Goal: Navigation & Orientation: Understand site structure

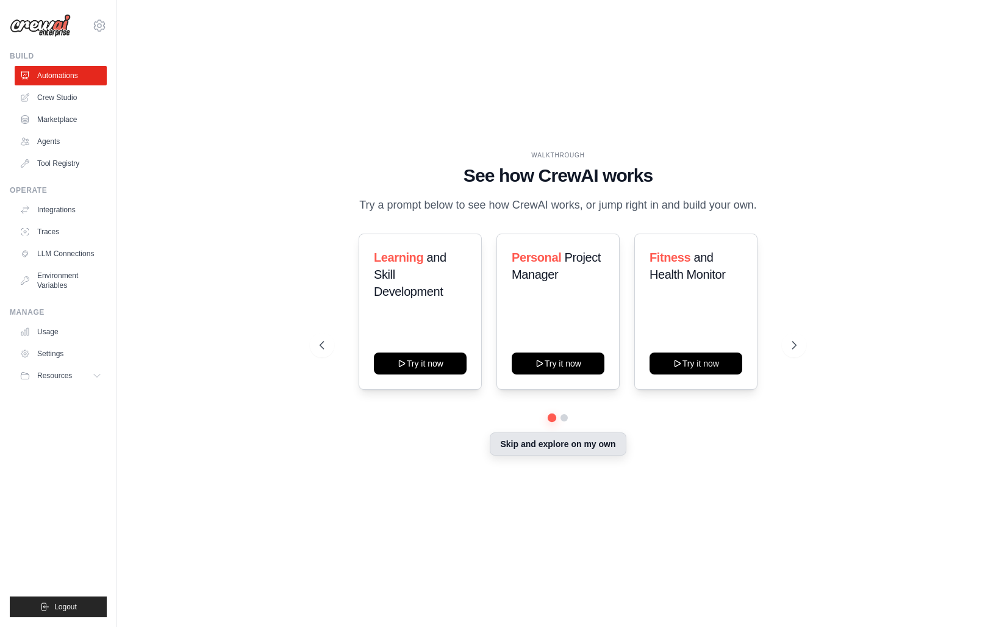
click at [554, 449] on button "Skip and explore on my own" at bounding box center [558, 443] width 136 height 23
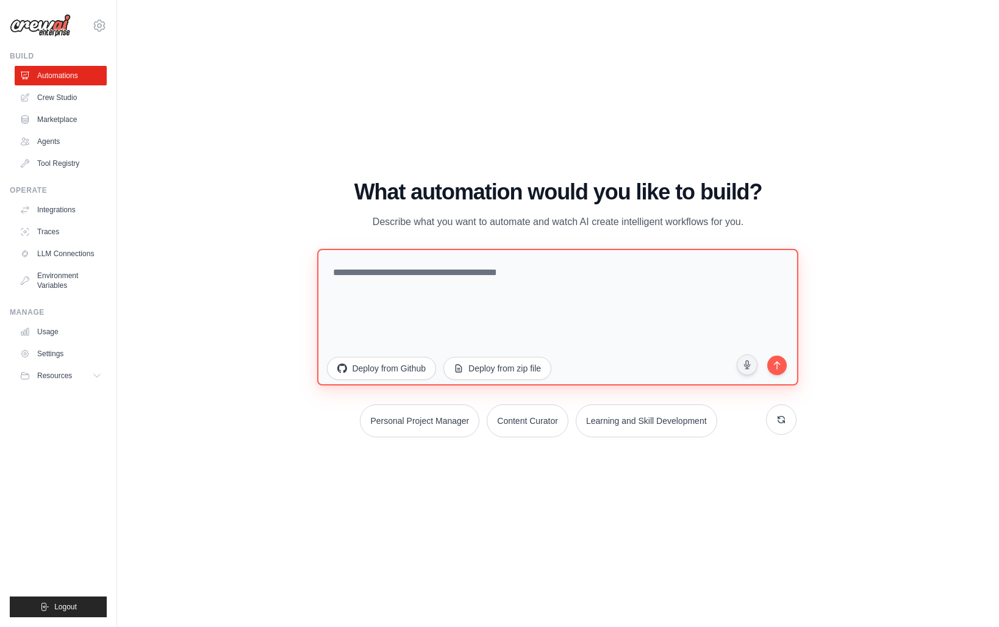
click at [510, 310] on textarea at bounding box center [558, 317] width 481 height 137
click at [57, 98] on link "Crew Studio" at bounding box center [62, 98] width 92 height 20
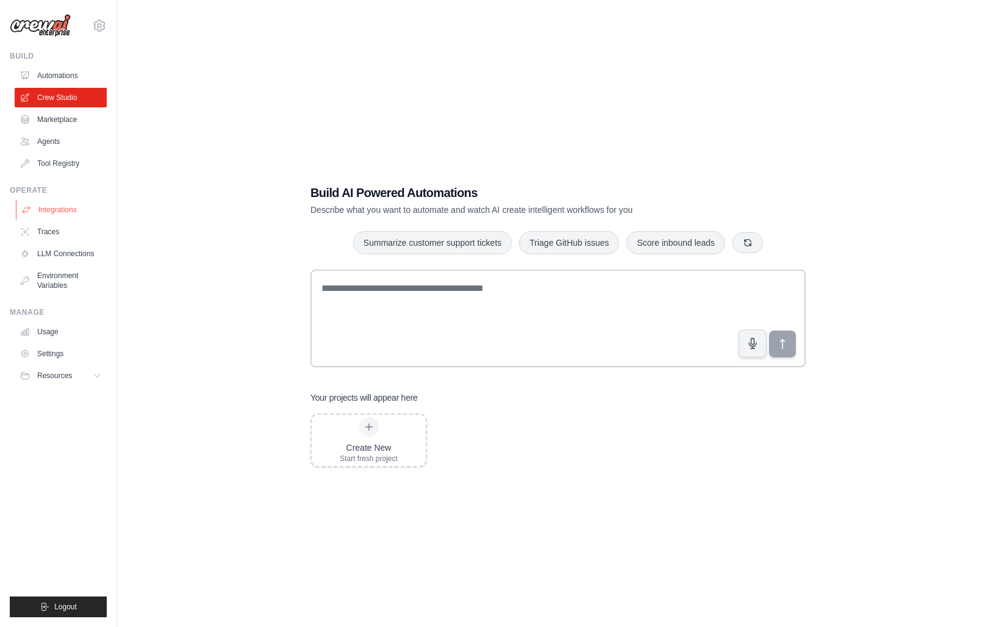
click at [71, 213] on link "Integrations" at bounding box center [62, 210] width 92 height 20
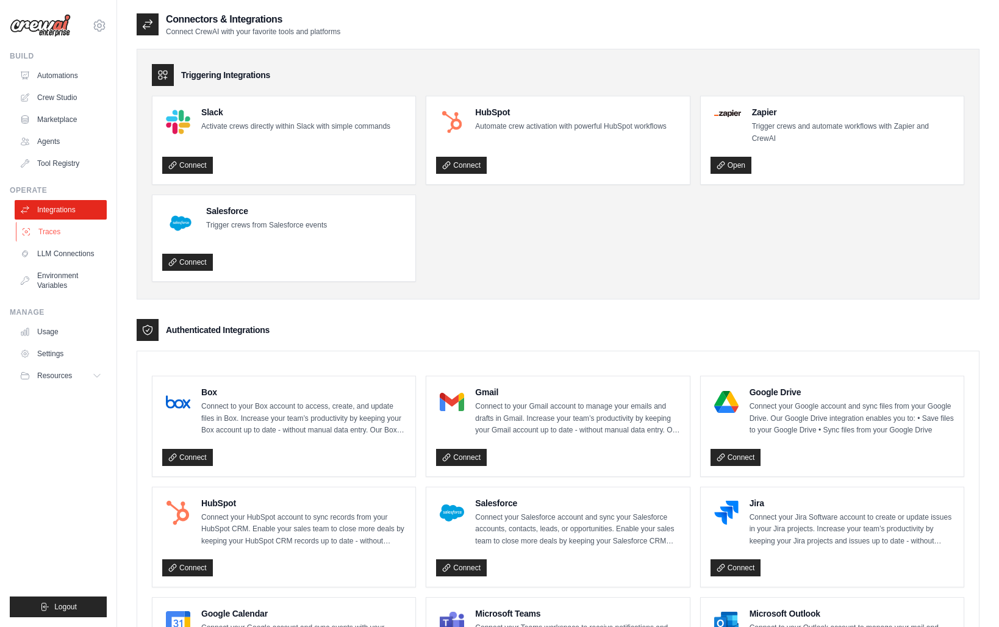
click at [73, 230] on link "Traces" at bounding box center [62, 232] width 92 height 20
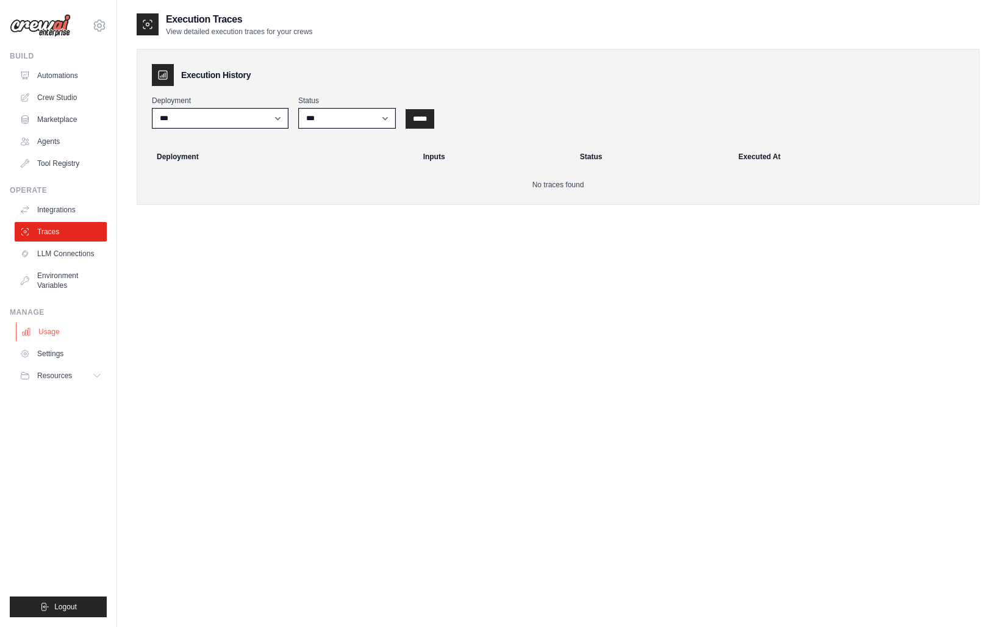
click at [76, 327] on link "Usage" at bounding box center [62, 332] width 92 height 20
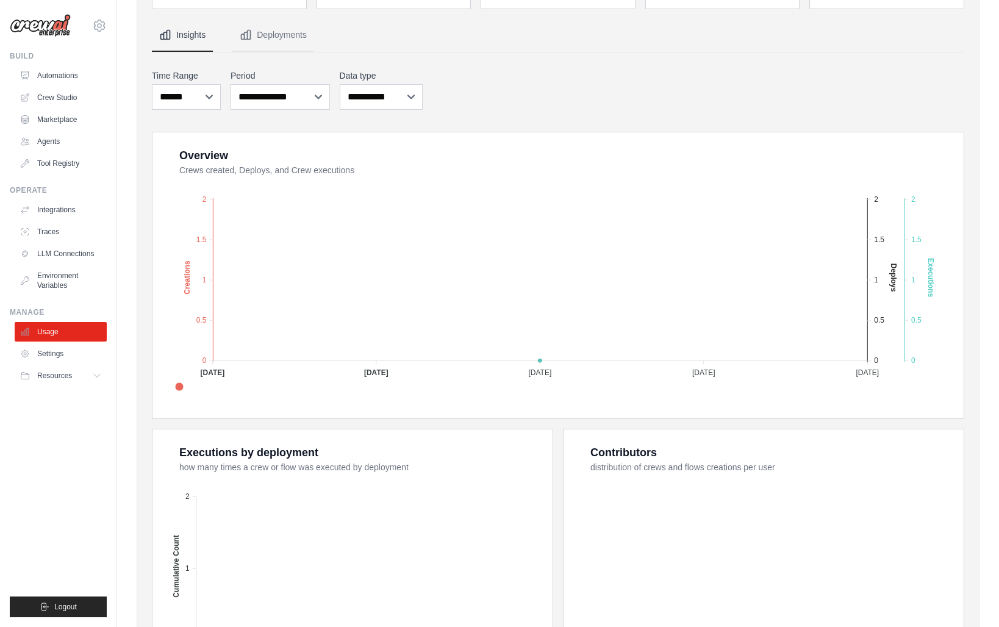
scroll to position [257, 0]
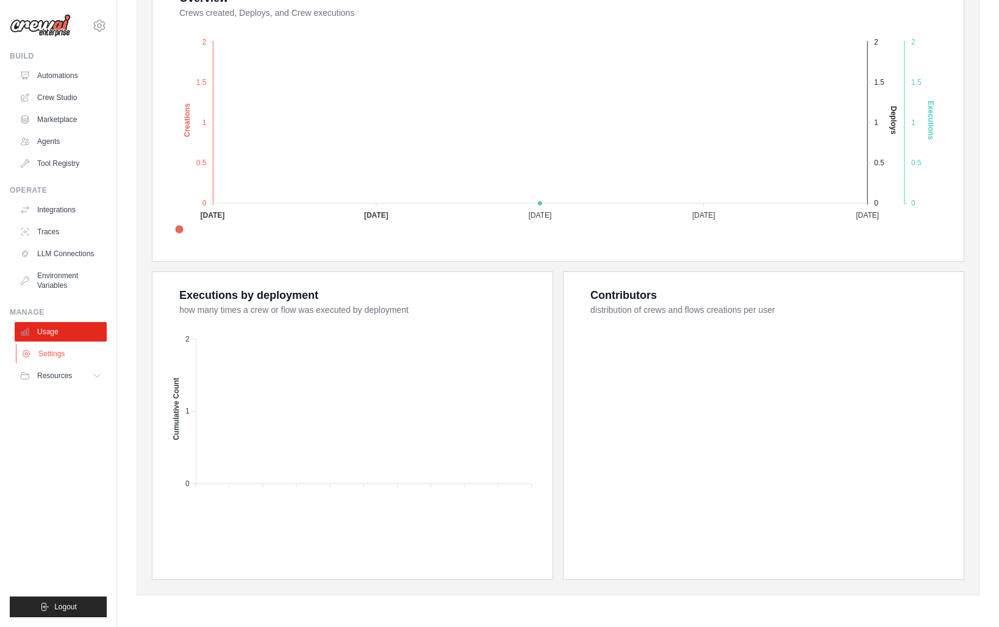
click at [57, 358] on link "Settings" at bounding box center [62, 354] width 92 height 20
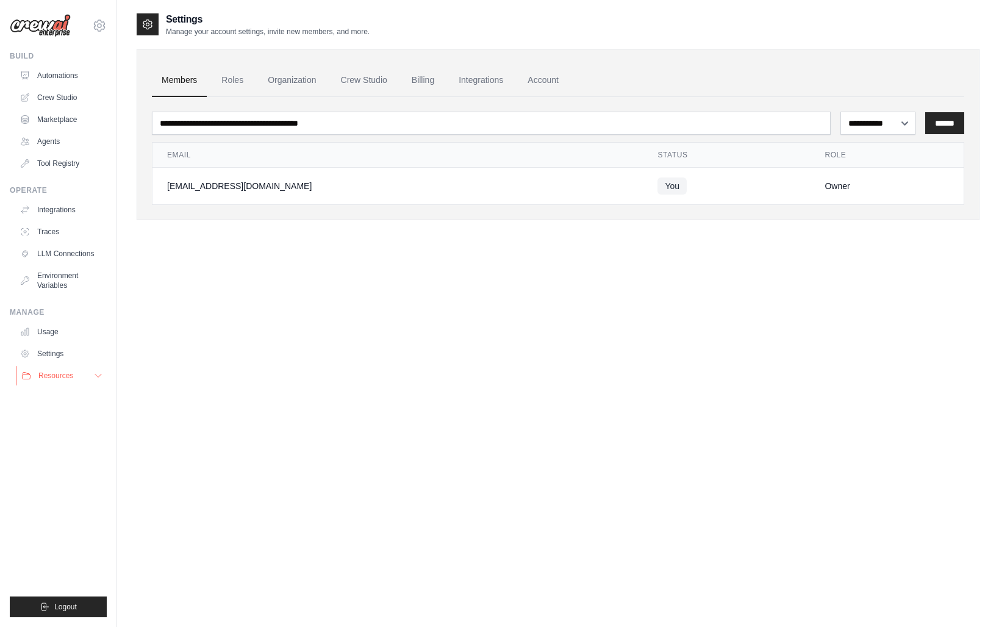
click at [99, 374] on icon at bounding box center [98, 376] width 10 height 10
click at [65, 398] on span "Documentation" at bounding box center [67, 396] width 49 height 10
